Goal: Communication & Community: Connect with others

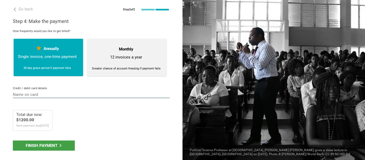
click at [48, 93] on input "text" at bounding box center [91, 95] width 157 height 6
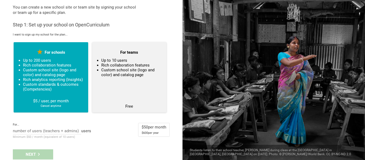
scroll to position [21, 0]
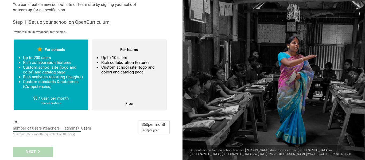
click at [68, 126] on input "text" at bounding box center [47, 129] width 68 height 6
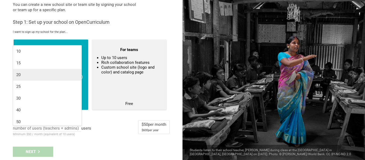
click at [59, 73] on div "20" at bounding box center [47, 74] width 62 height 5
type input "20"
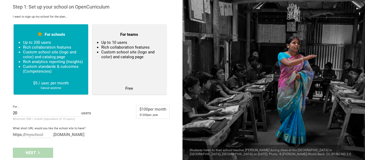
scroll to position [37, 0]
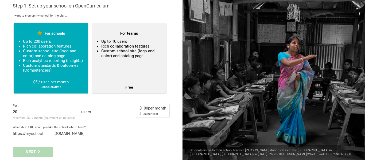
click at [34, 134] on input "text" at bounding box center [39, 134] width 27 height 6
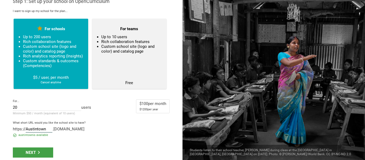
type input "Austintown"
click at [26, 152] on div "Next" at bounding box center [91, 152] width 183 height 17
click at [26, 152] on div "Next" at bounding box center [33, 153] width 40 height 10
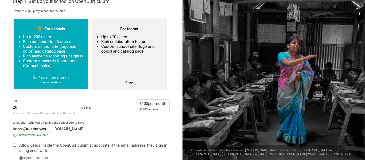
click at [14, 147] on input "checkbox" at bounding box center [14, 144] width 3 height 3
checkbox input "true"
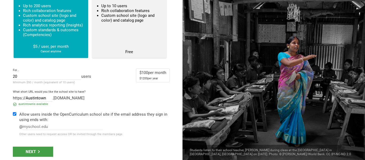
scroll to position [73, 0]
click at [69, 127] on input "text" at bounding box center [63, 127] width 80 height 6
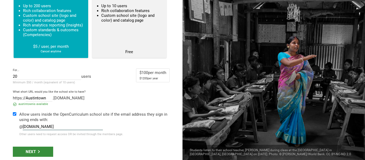
type input "austintownschools.org"
click at [43, 148] on div "Next" at bounding box center [33, 152] width 40 height 10
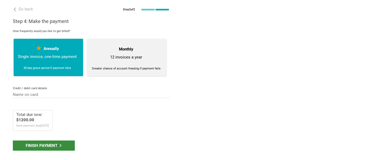
scroll to position [0, 0]
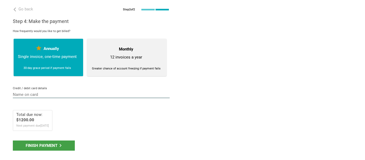
click at [49, 97] on input "text" at bounding box center [91, 95] width 157 height 6
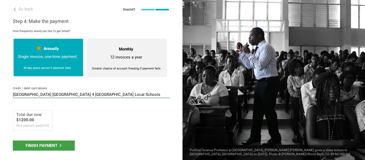
click at [49, 97] on input "Austintown Emlployee 4 Austintown Local Schools" at bounding box center [91, 95] width 157 height 6
click at [52, 94] on input "Austintown Emlployee 4 Austintown Local Schools" at bounding box center [91, 95] width 157 height 6
click at [47, 94] on input "Austintown Emlployee 4 Austintown Local Schools" at bounding box center [91, 95] width 157 height 6
click at [44, 94] on input "Austintown Emlployee 4 Austintown Local Schools" at bounding box center [91, 95] width 157 height 6
click at [145, 95] on input "Austintown Employee 4 Austintown Local Schools" at bounding box center [91, 95] width 157 height 6
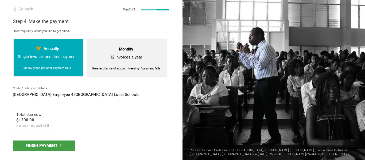
click at [135, 96] on input "Austintown Employee 4 Austintown Local Schools" at bounding box center [91, 95] width 157 height 6
type input "Austintown Employee 4 Austintown Local Schools 01/26 157"
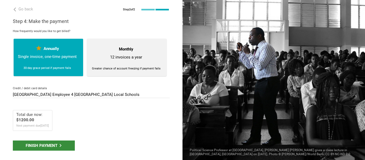
click at [63, 142] on div "Finish payment" at bounding box center [44, 146] width 62 height 10
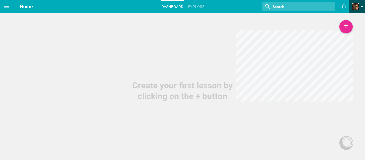
click at [357, 2] on link at bounding box center [358, 6] width 13 height 13
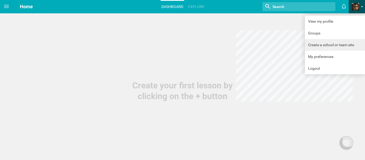
click at [337, 41] on link "Create a school or team site" at bounding box center [335, 45] width 60 height 12
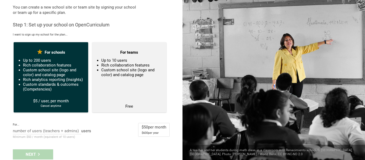
scroll to position [21, 0]
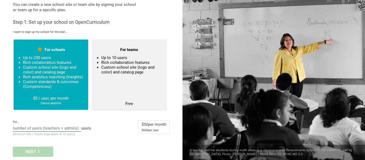
click at [55, 129] on input "text" at bounding box center [47, 129] width 68 height 6
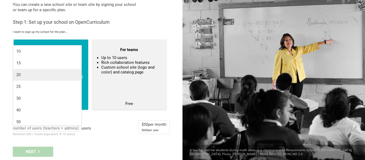
click at [51, 79] on li "20" at bounding box center [47, 75] width 68 height 12
type input "20"
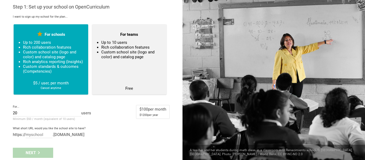
scroll to position [37, 0]
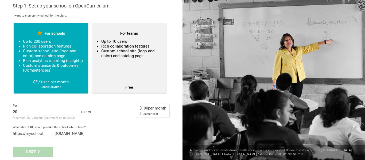
click at [32, 130] on div "What short URL would you like the school site to have? https:// .[DOMAIN_NAME]" at bounding box center [91, 131] width 157 height 11
click at [32, 134] on input "text" at bounding box center [39, 134] width 27 height 6
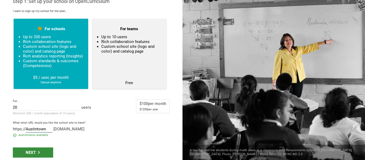
type input "Austintown"
click at [35, 158] on div "Next" at bounding box center [33, 153] width 40 height 10
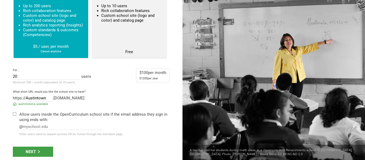
scroll to position [73, 0]
click at [34, 115] on div "Allow users inside the OpenCurriculum school site if the email address they sig…" at bounding box center [94, 117] width 151 height 11
click at [16, 113] on div at bounding box center [16, 124] width 6 height 25
click at [15, 112] on input "checkbox" at bounding box center [14, 113] width 3 height 3
checkbox input "true"
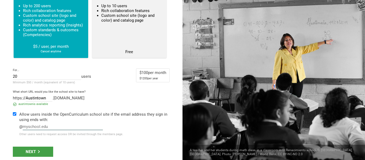
click at [35, 125] on input "text" at bounding box center [63, 127] width 80 height 6
type input "austintownschools.org"
click at [35, 151] on div "Next" at bounding box center [33, 152] width 40 height 10
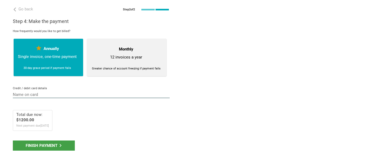
click at [51, 97] on input "text" at bounding box center [91, 95] width 157 height 6
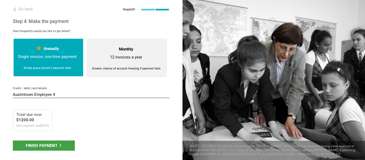
click at [147, 96] on input "Austintown Employee 4" at bounding box center [91, 95] width 157 height 6
type input "Austintown Employee 4 01/26 157"
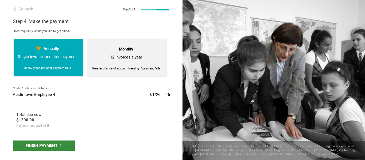
click at [62, 141] on div "Finish payment" at bounding box center [44, 146] width 62 height 10
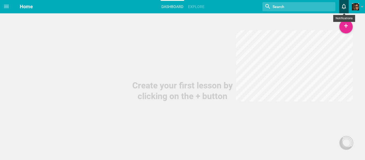
click at [349, 5] on icon at bounding box center [344, 6] width 10 height 13
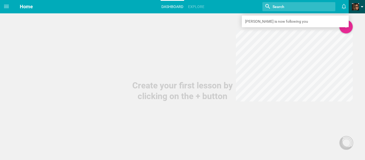
click at [360, 6] on link at bounding box center [358, 6] width 13 height 13
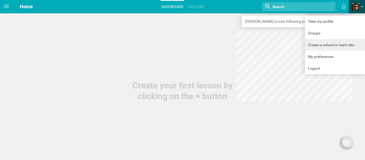
click at [335, 43] on link "Create a school or team site" at bounding box center [335, 45] width 60 height 12
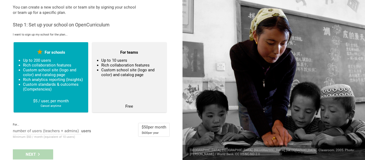
scroll to position [21, 0]
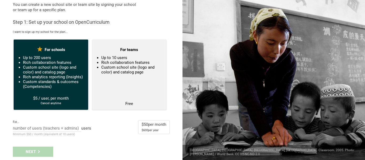
click at [68, 65] on li "Custom school site (logo and color) and catalog page" at bounding box center [53, 70] width 61 height 10
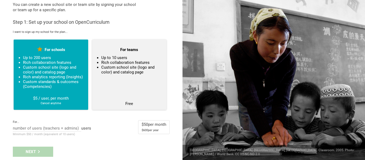
scroll to position [0, 0]
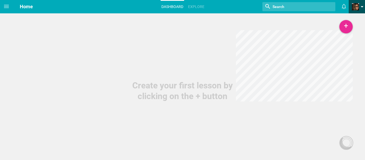
click at [363, 8] on span at bounding box center [362, 8] width 3 height 4
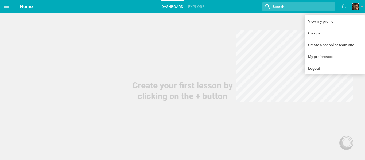
click at [15, 9] on hgroup "Home Dashboard Explore Nothing found with term "" Moe is now following you View…" at bounding box center [189, 6] width 352 height 13
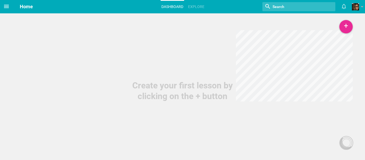
click at [0, 5] on span at bounding box center [6, 6] width 13 height 13
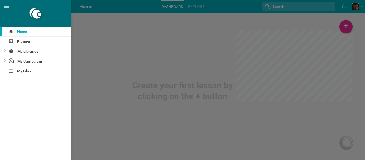
click at [88, 4] on div at bounding box center [182, 80] width 365 height 160
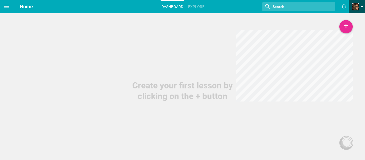
click at [354, 4] on span at bounding box center [355, 6] width 7 height 7
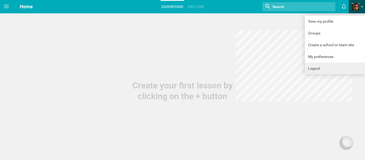
click at [337, 64] on link "Logout" at bounding box center [335, 69] width 60 height 12
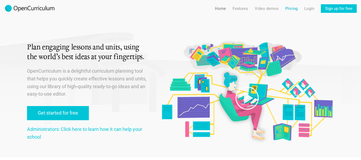
click at [291, 7] on link "Pricing" at bounding box center [291, 8] width 12 height 9
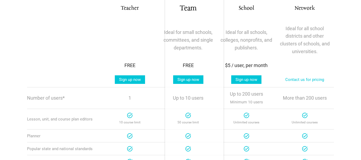
scroll to position [134, 0]
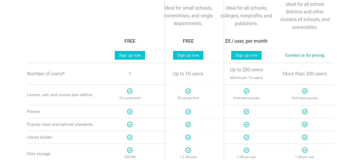
click at [326, 55] on link "Contact us for pricing" at bounding box center [304, 55] width 47 height 9
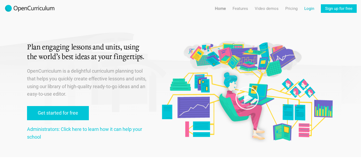
click at [312, 7] on link "Login" at bounding box center [309, 8] width 10 height 9
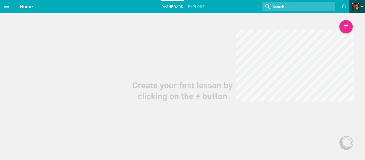
click at [353, 5] on span at bounding box center [355, 6] width 7 height 7
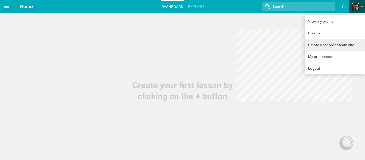
click at [326, 44] on link "Create a school or team site" at bounding box center [335, 45] width 60 height 12
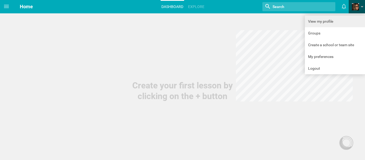
click at [320, 21] on link "View my profile" at bounding box center [335, 22] width 60 height 12
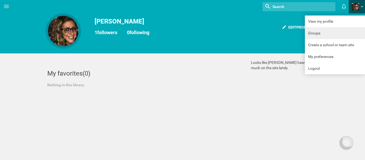
click at [314, 31] on link "Groups" at bounding box center [335, 33] width 60 height 12
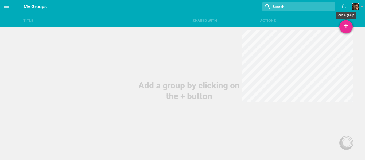
click at [344, 24] on div "+" at bounding box center [346, 26] width 13 height 13
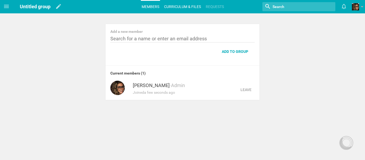
click at [193, 3] on link "Curriculum & files" at bounding box center [182, 7] width 38 height 12
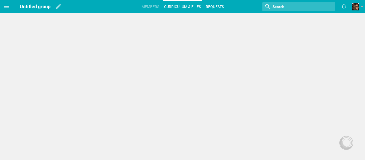
click at [208, 6] on link "Requests" at bounding box center [215, 7] width 20 height 12
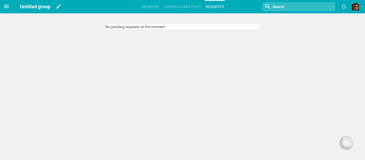
click at [5, 5] on icon at bounding box center [6, 6] width 6 height 6
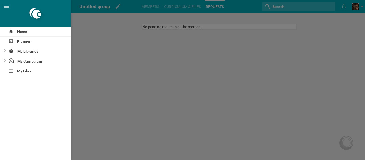
click at [206, 68] on div at bounding box center [182, 80] width 365 height 160
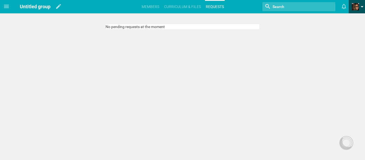
click at [356, 5] on span at bounding box center [355, 6] width 7 height 7
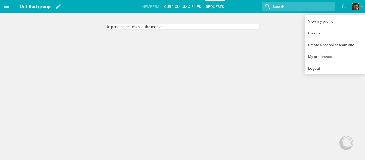
click at [184, 4] on link "Curriculum & files" at bounding box center [182, 7] width 38 height 12
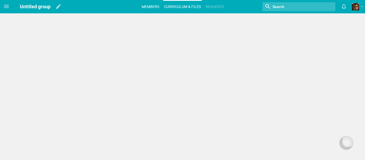
click at [152, 5] on link "Members" at bounding box center [150, 7] width 19 height 12
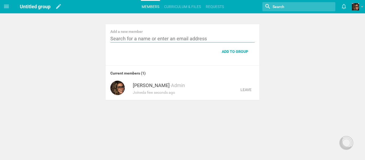
click at [217, 41] on input "text" at bounding box center [182, 39] width 144 height 7
drag, startPoint x: 130, startPoint y: 40, endPoint x: 66, endPoint y: 34, distance: 64.4
click at [66, 34] on div "Add a new member bethany Add to group Current members ( 1 ) Dorothy DelBoccio R…" at bounding box center [182, 50] width 365 height 100
paste input ".glasser@esceasternohio.org"
type input "b.glasser@esceasternohio.org"
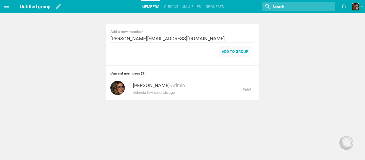
click at [226, 55] on div "Add to group" at bounding box center [235, 52] width 33 height 12
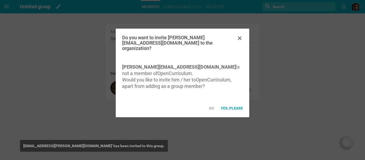
click at [235, 108] on div "Yes, please" at bounding box center [232, 108] width 29 height 12
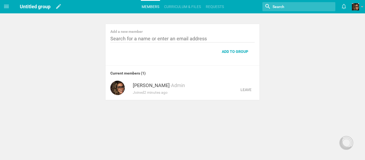
click at [153, 4] on link "Members" at bounding box center [150, 7] width 19 height 12
click at [43, 9] on span "Untitled group" at bounding box center [35, 7] width 31 height 6
click at [30, 5] on span "Untitled group" at bounding box center [35, 7] width 31 height 6
click at [6, 6] on icon at bounding box center [6, 6] width 6 height 6
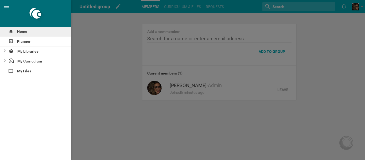
click at [52, 31] on div "Home" at bounding box center [35, 32] width 71 height 10
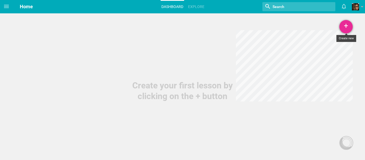
click at [344, 25] on div "+" at bounding box center [346, 26] width 13 height 13
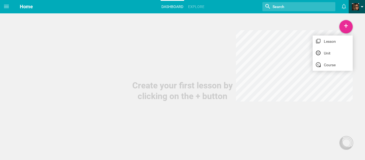
drag, startPoint x: 333, startPoint y: 22, endPoint x: 353, endPoint y: 10, distance: 23.6
click at [334, 22] on div "Create your first lesson by clicking on the + button" at bounding box center [182, 51] width 365 height 102
click at [357, 8] on span at bounding box center [355, 6] width 7 height 7
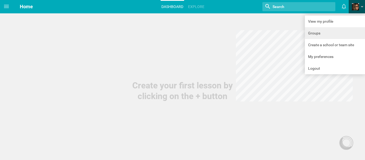
click at [327, 37] on link "Groups" at bounding box center [335, 33] width 60 height 12
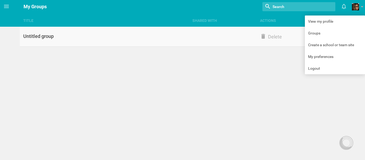
click at [51, 36] on div "Untitled group" at bounding box center [104, 36] width 169 height 6
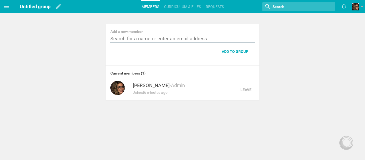
click at [148, 38] on input "text" at bounding box center [182, 39] width 144 height 7
click at [209, 41] on input "text" at bounding box center [182, 39] width 144 height 7
click at [194, 37] on input "text" at bounding box center [182, 39] width 144 height 7
paste input "sdibacco@austintownschools.org"
type input "sdibacco@austintownschools.org"
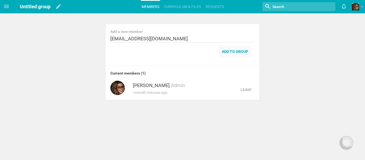
click at [228, 52] on div "Add to group" at bounding box center [235, 52] width 33 height 12
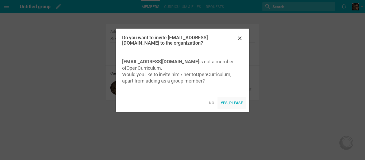
click at [242, 108] on div "Yes, please" at bounding box center [232, 103] width 29 height 12
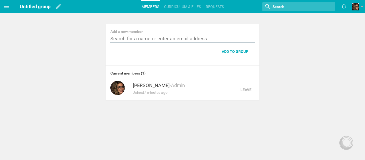
click at [223, 42] on input "text" at bounding box center [182, 39] width 144 height 7
paste input "kmoltchan@austintownschools.org"
type input "kmoltchan@austintownschools.org"
click at [229, 52] on div "Add to group" at bounding box center [235, 52] width 33 height 12
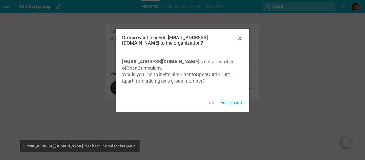
click at [240, 105] on div "Yes, please" at bounding box center [232, 103] width 29 height 12
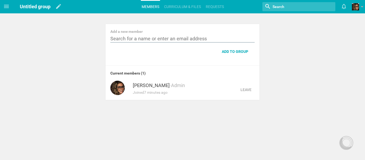
click at [209, 38] on input "text" at bounding box center [182, 39] width 144 height 7
paste input "adenari@austintownschools.org"
type input "adenari@austintownschools.org"
click at [233, 52] on div "Add to group" at bounding box center [235, 52] width 33 height 12
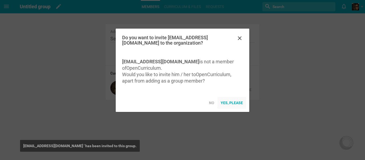
click at [232, 109] on div "Yes, please" at bounding box center [232, 103] width 29 height 12
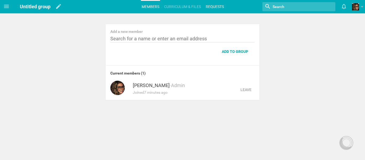
click at [221, 6] on link "Requests" at bounding box center [215, 7] width 20 height 12
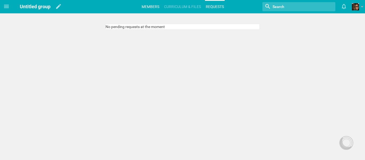
click at [142, 4] on link "Members" at bounding box center [150, 7] width 19 height 12
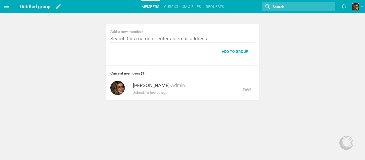
click at [208, 34] on div "Add a new member" at bounding box center [182, 31] width 144 height 5
click at [200, 37] on input "text" at bounding box center [182, 39] width 144 height 7
paste input "jcorbett@austintownschools.org"
type input "jcorbett@austintownschools.org"
click at [232, 51] on div "Add to group" at bounding box center [235, 52] width 33 height 12
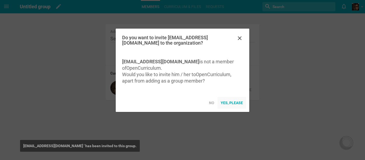
click at [240, 108] on div "Yes, please" at bounding box center [232, 103] width 29 height 12
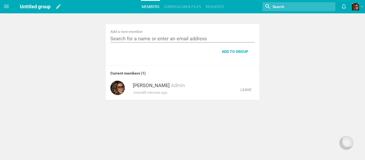
click at [140, 38] on input "text" at bounding box center [182, 39] width 144 height 7
paste input "scassano@austintownschools.org"
type input "scassano@austintownschools.org"
click at [225, 49] on div "Add to group" at bounding box center [235, 52] width 33 height 12
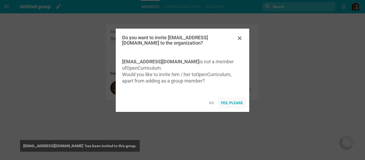
click at [236, 105] on div "Yes, please" at bounding box center [232, 103] width 29 height 12
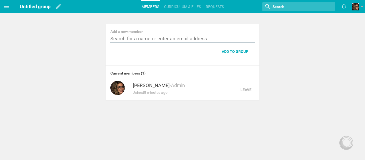
click at [194, 38] on input "text" at bounding box center [182, 39] width 144 height 7
paste input "jparis@austintownschools.org"
type input "jparis@austintownschools.org"
click at [247, 51] on div "Add to group" at bounding box center [235, 52] width 33 height 12
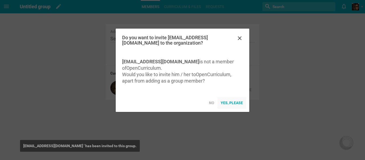
click at [230, 107] on div "Yes, please" at bounding box center [232, 103] width 29 height 12
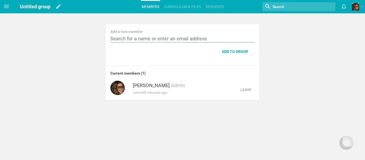
click at [162, 40] on input "text" at bounding box center [182, 39] width 144 height 7
paste input "aferradino@austintownschools.org"
type input "aferradino@austintownschools.org"
click at [230, 51] on div "Add to group" at bounding box center [235, 52] width 33 height 12
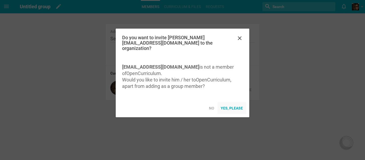
click at [233, 108] on div "Yes, please" at bounding box center [232, 108] width 29 height 12
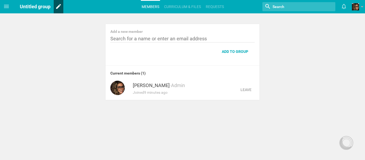
click at [56, 6] on icon at bounding box center [59, 6] width 10 height 13
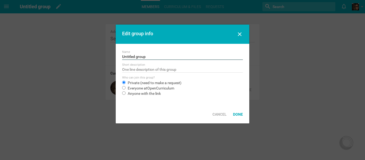
click at [157, 57] on input "Untitled group" at bounding box center [182, 57] width 121 height 5
drag, startPoint x: 157, startPoint y: 57, endPoint x: 120, endPoint y: 58, distance: 37.2
click at [120, 58] on div "Name Untitled group Short description Who can join this group? Private (need to…" at bounding box center [183, 74] width 134 height 61
type input "Austintown Technology & STEM"
click at [239, 111] on div "Done" at bounding box center [238, 115] width 16 height 12
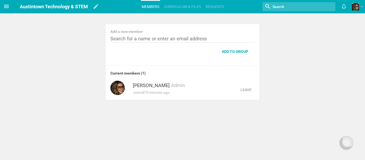
click at [7, 8] on icon at bounding box center [6, 6] width 5 height 3
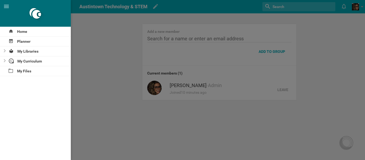
drag, startPoint x: 99, startPoint y: 51, endPoint x: 275, endPoint y: 32, distance: 176.9
click at [100, 50] on div at bounding box center [182, 80] width 365 height 160
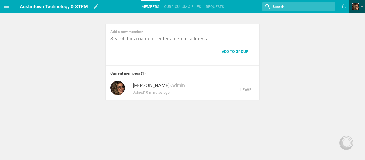
click at [351, 5] on span "View my profile Groups Create a school or team site My preferences Logout" at bounding box center [357, 6] width 16 height 13
click at [361, 6] on link at bounding box center [358, 6] width 13 height 13
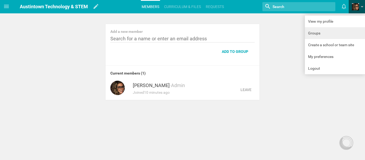
click at [336, 37] on link "Groups" at bounding box center [335, 33] width 60 height 12
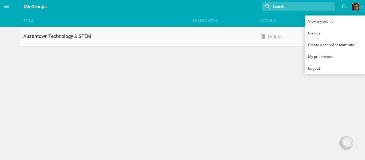
click at [61, 40] on link "Austintown Technology & STEM Delete" at bounding box center [189, 37] width 338 height 20
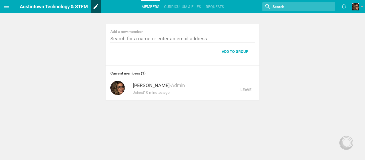
click at [94, 4] on icon at bounding box center [96, 6] width 10 height 13
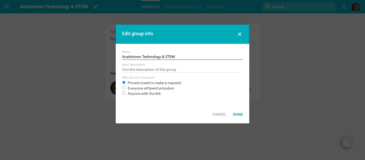
click at [161, 57] on input "Austintown Technology & STEM" at bounding box center [182, 57] width 121 height 5
type input "Austintown Technology, Financial Literacy, & STEM"
click at [240, 114] on div "Done" at bounding box center [238, 115] width 16 height 12
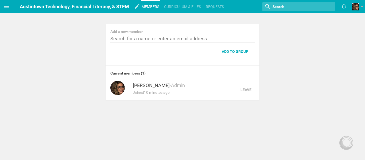
click at [157, 8] on link "Members" at bounding box center [150, 7] width 19 height 12
click at [217, 6] on link "Requests" at bounding box center [215, 7] width 20 height 12
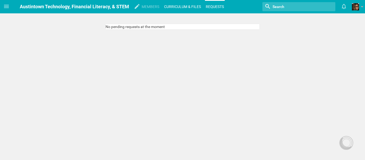
click at [201, 7] on link "Curriculum & files" at bounding box center [182, 7] width 38 height 12
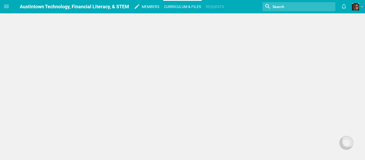
click at [145, 7] on link "Members" at bounding box center [150, 7] width 19 height 12
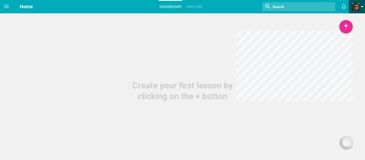
click at [362, 5] on link at bounding box center [358, 6] width 13 height 13
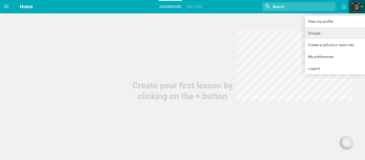
click at [332, 33] on link "Groups" at bounding box center [335, 33] width 60 height 12
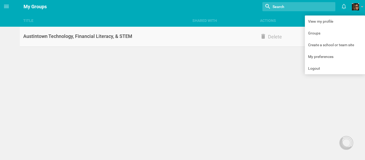
click at [124, 33] on div "Austintown Technology, Financial Literacy, & STEM" at bounding box center [104, 36] width 169 height 6
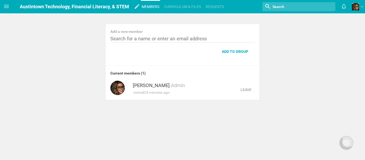
click at [148, 5] on link "Members" at bounding box center [150, 7] width 19 height 12
click at [222, 11] on link "Requests" at bounding box center [215, 7] width 20 height 12
